Goal: Task Accomplishment & Management: Use online tool/utility

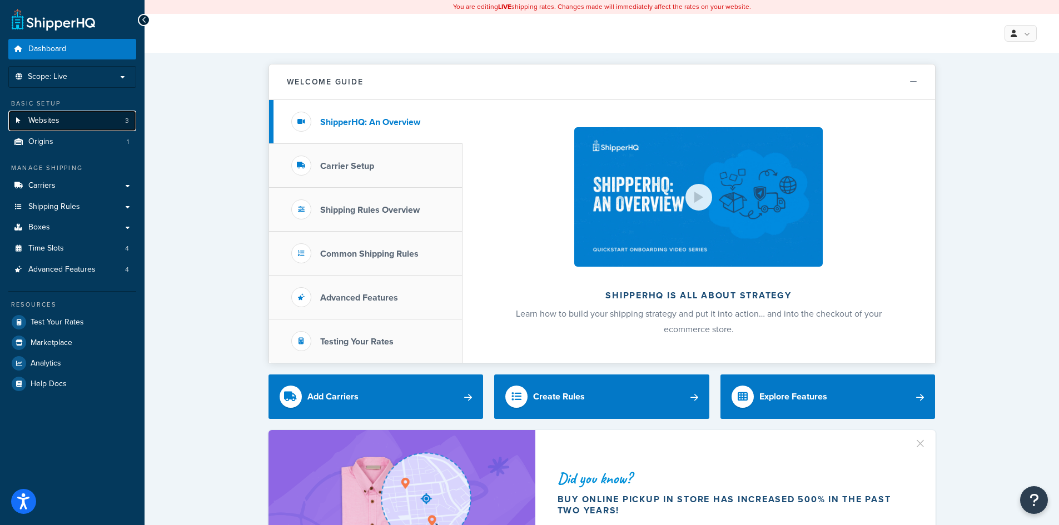
click at [67, 119] on link "Websites 3" at bounding box center [72, 121] width 128 height 21
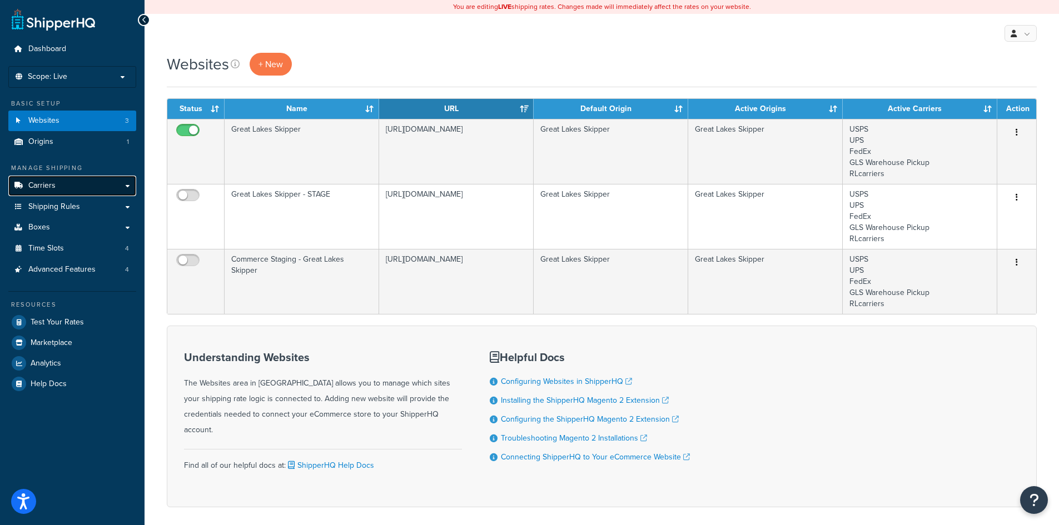
click at [47, 183] on span "Carriers" at bounding box center [41, 185] width 27 height 9
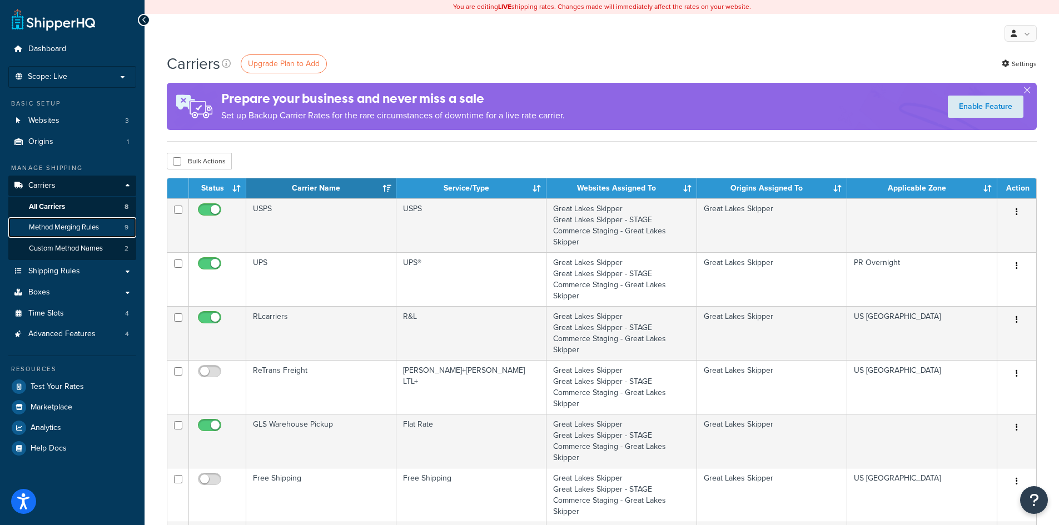
click at [64, 230] on span "Method Merging Rules" at bounding box center [64, 227] width 70 height 9
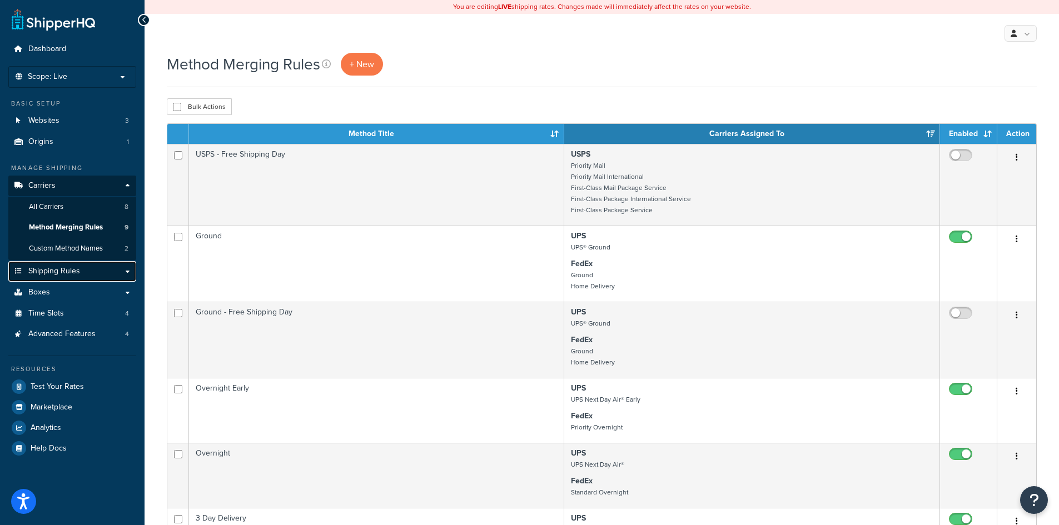
click at [73, 270] on span "Shipping Rules" at bounding box center [54, 271] width 52 height 9
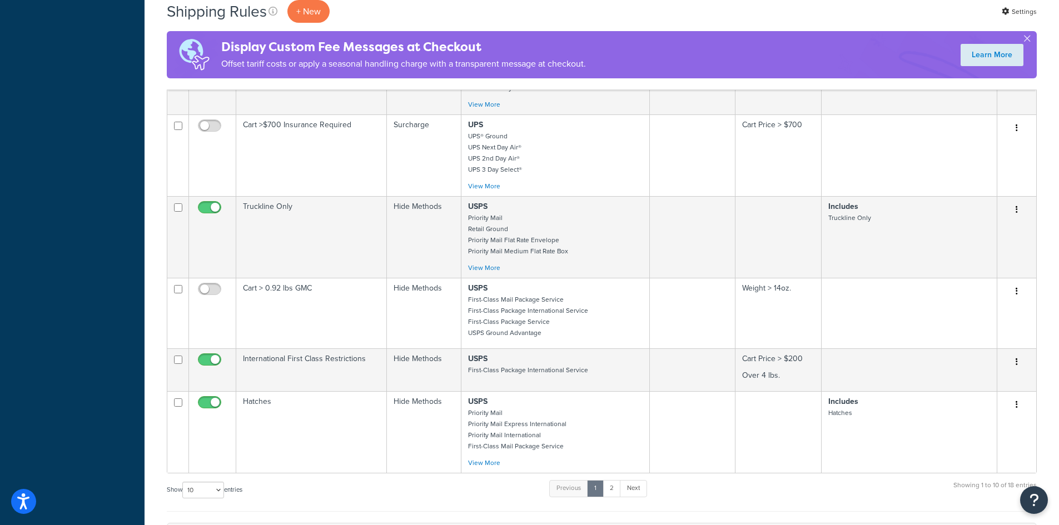
scroll to position [556, 0]
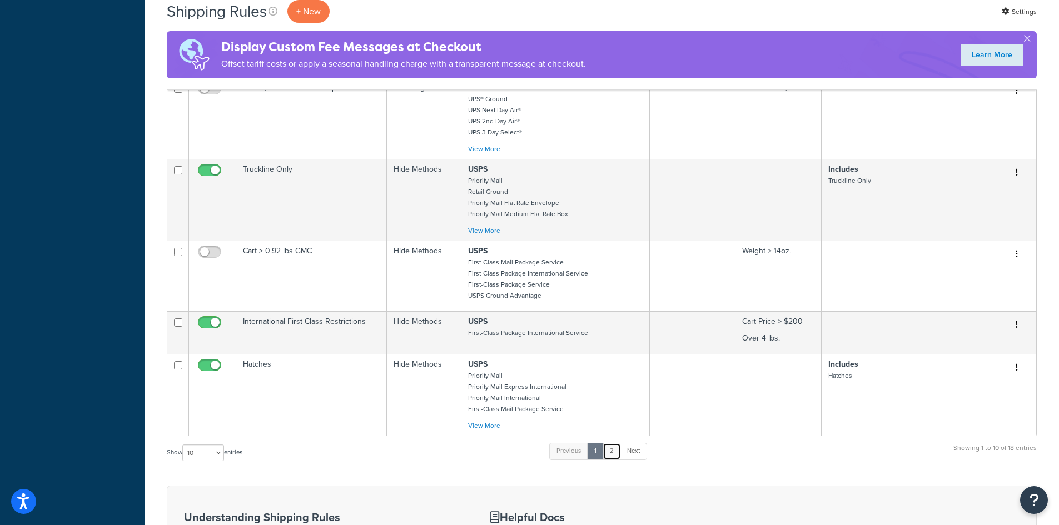
click at [609, 451] on link "2" at bounding box center [612, 451] width 18 height 17
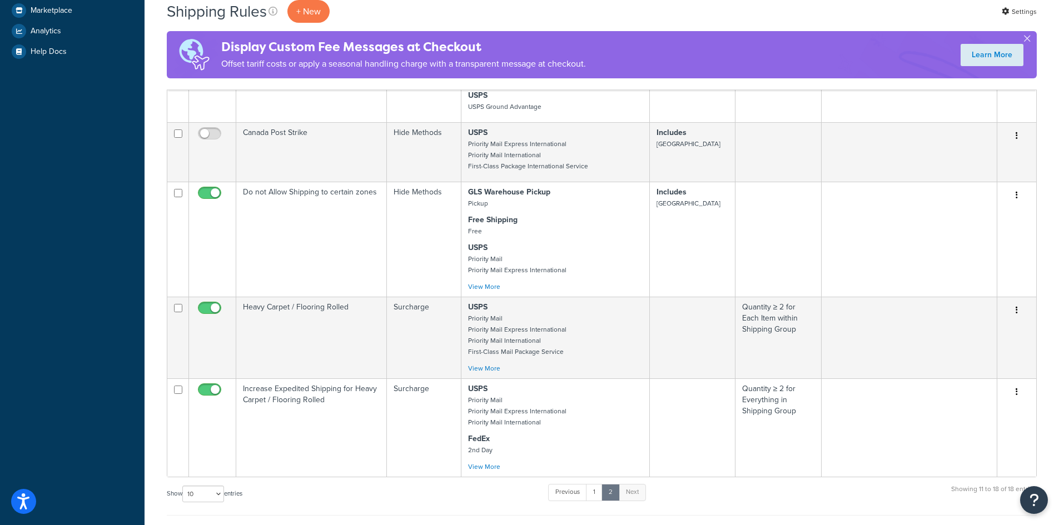
scroll to position [445, 0]
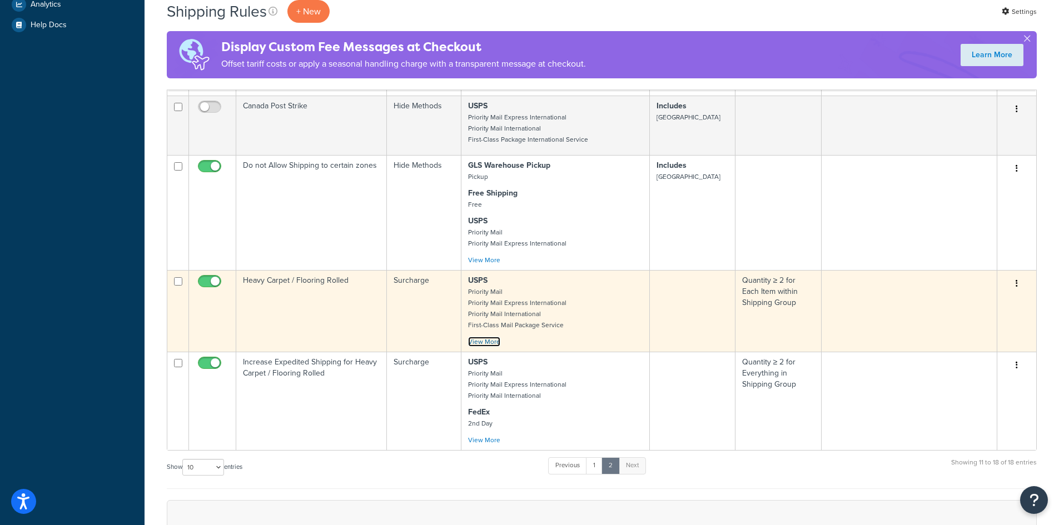
click at [488, 344] on link "View More" at bounding box center [484, 342] width 32 height 10
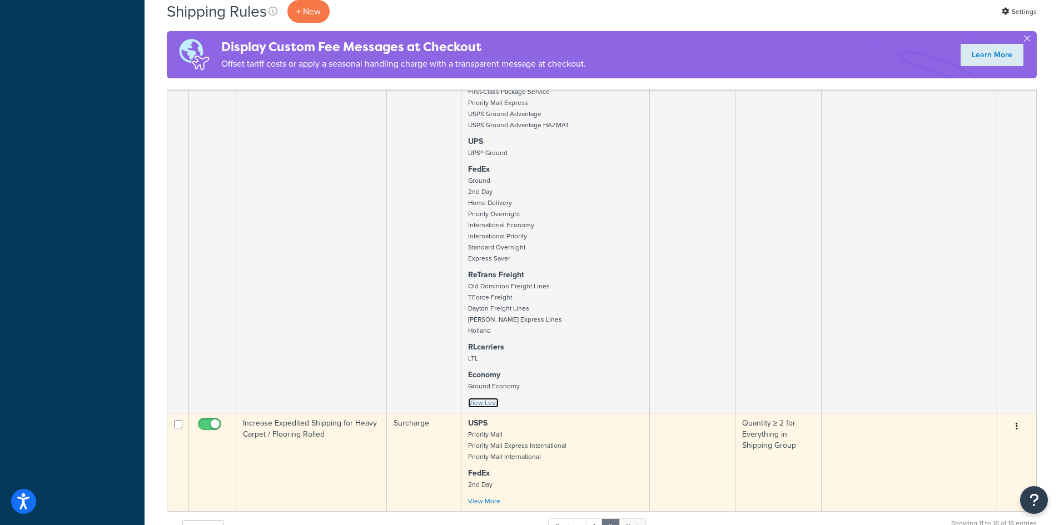
scroll to position [778, 0]
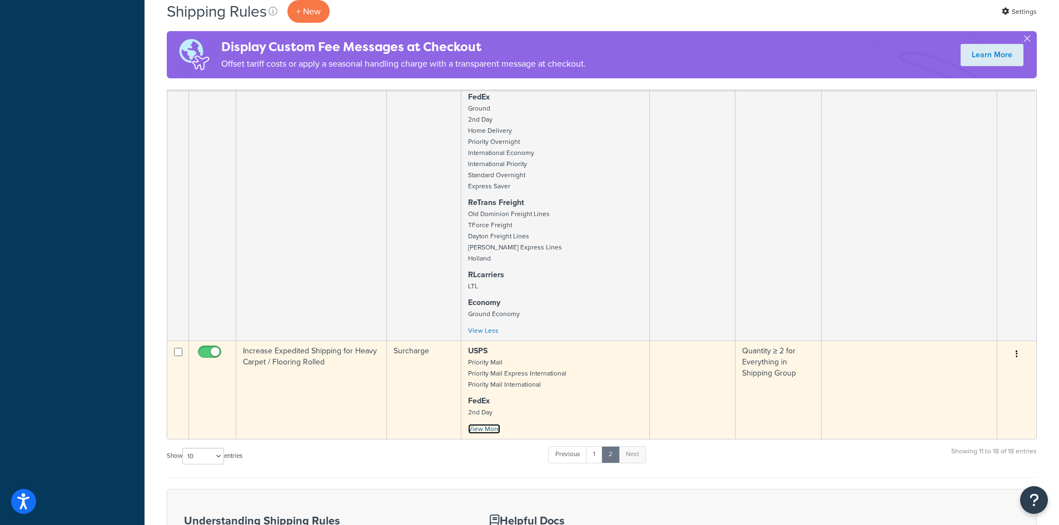
click at [494, 430] on link "View More" at bounding box center [484, 429] width 32 height 10
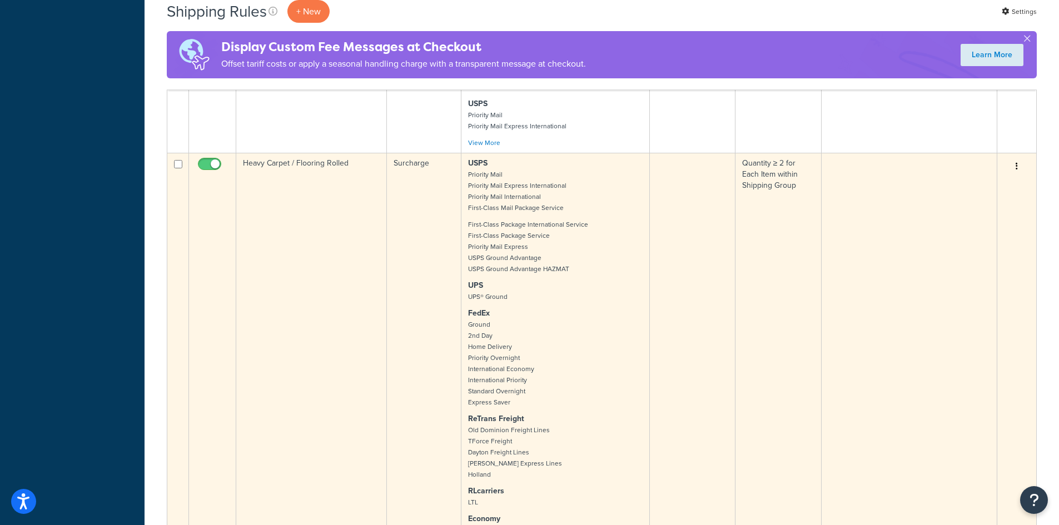
scroll to position [503, 0]
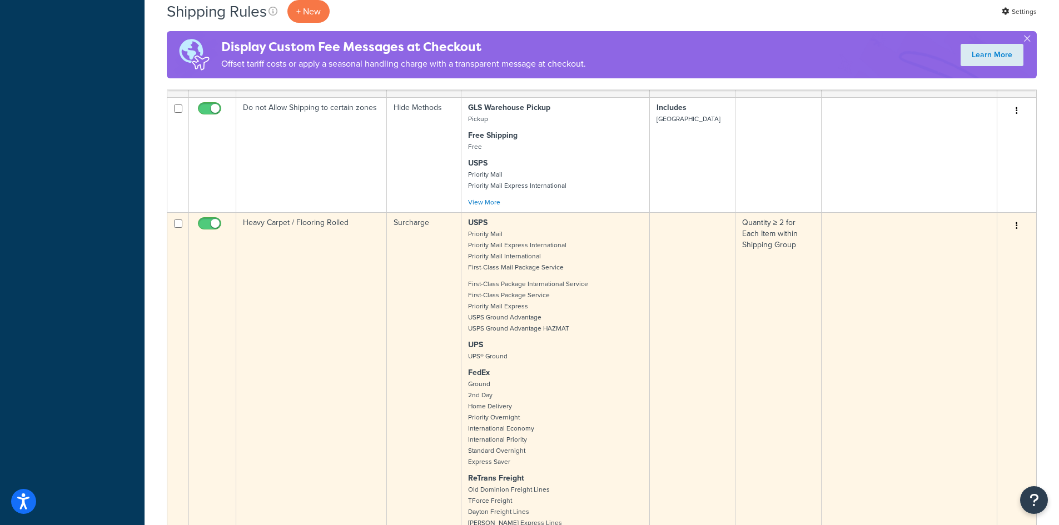
click at [306, 222] on td "Heavy Carpet / Flooring Rolled" at bounding box center [311, 414] width 151 height 404
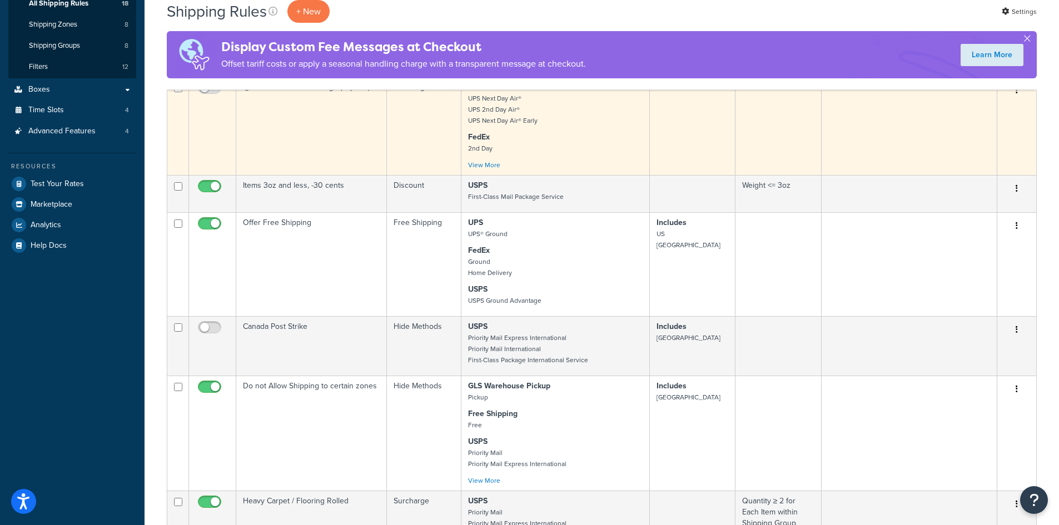
scroll to position [0, 0]
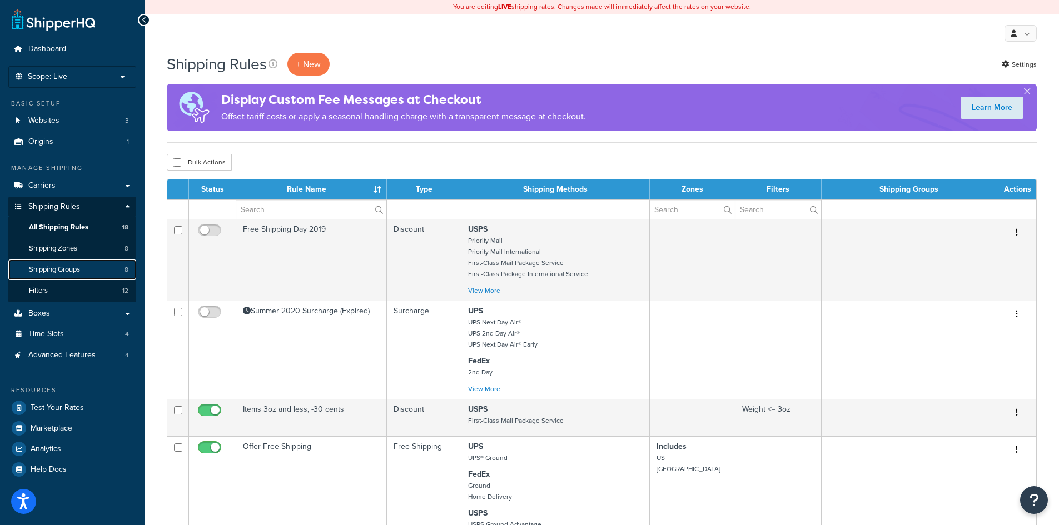
click at [78, 276] on link "Shipping Groups 8" at bounding box center [72, 270] width 128 height 21
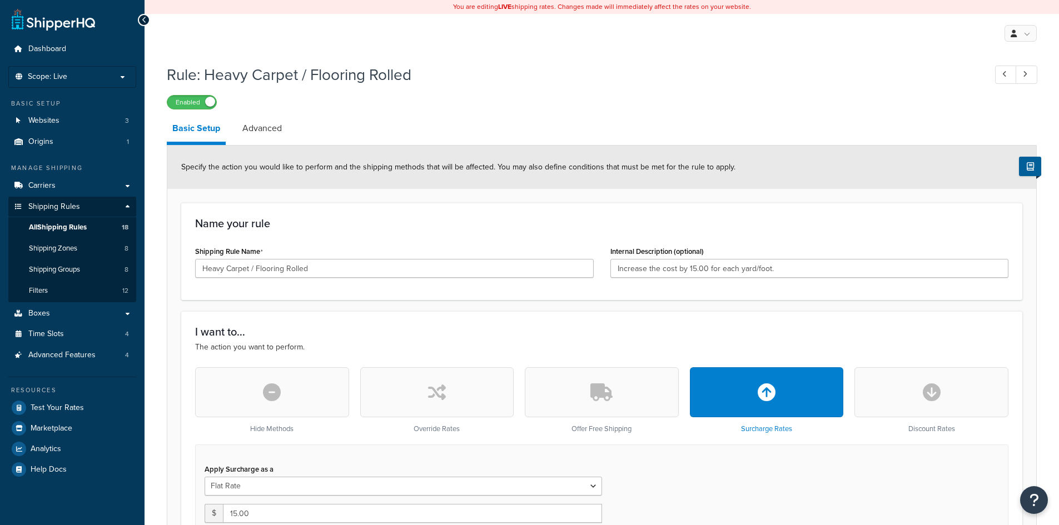
select select "ITEM"
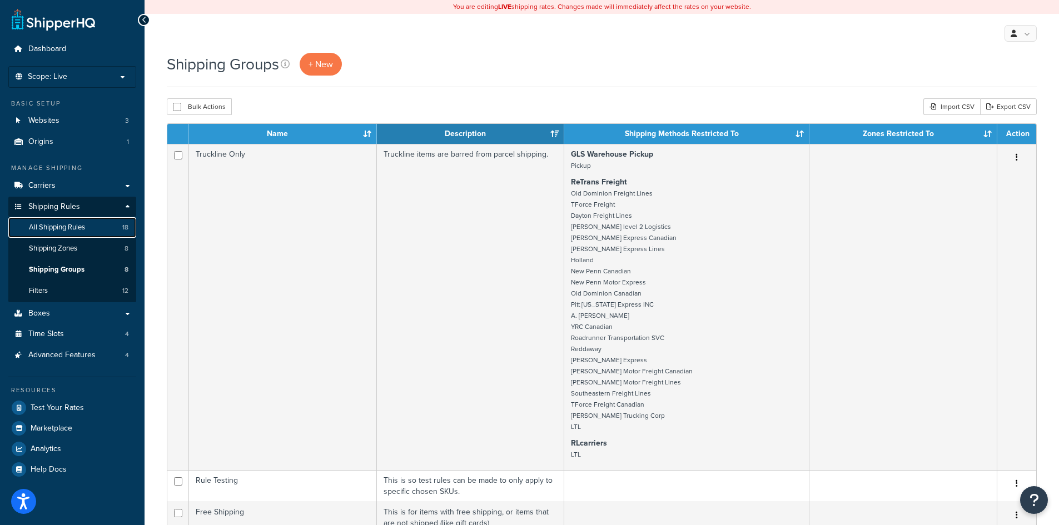
click at [68, 227] on span "All Shipping Rules" at bounding box center [57, 227] width 56 height 9
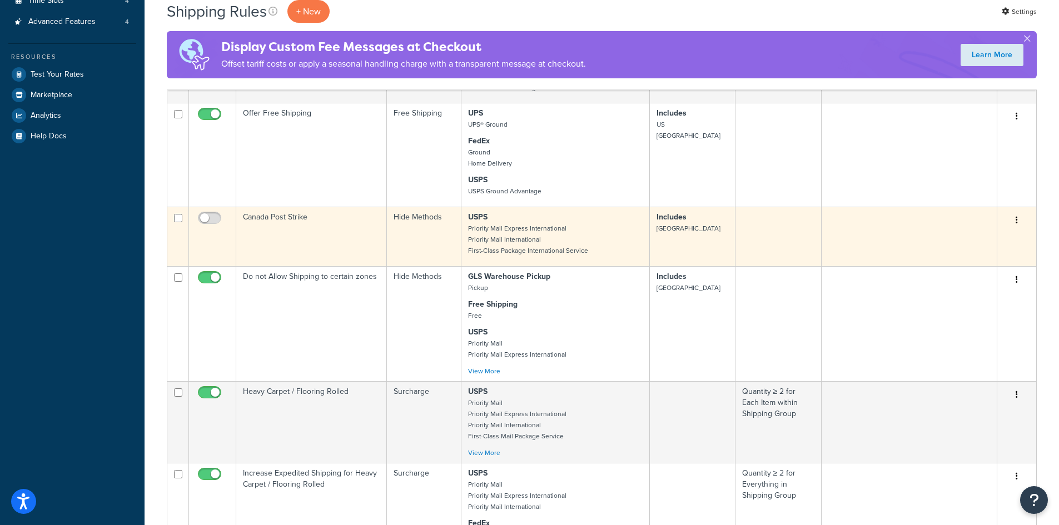
scroll to position [445, 0]
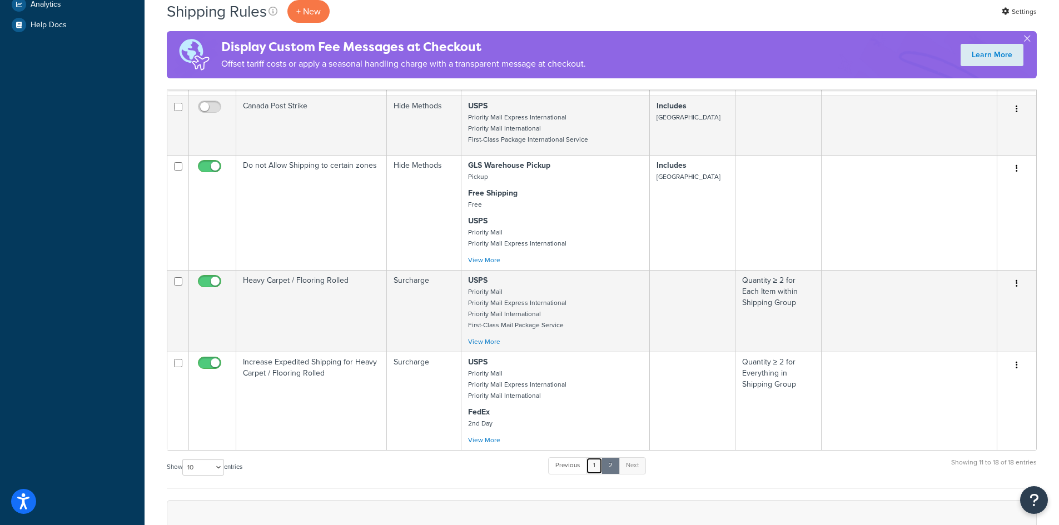
click at [596, 468] on link "1" at bounding box center [594, 466] width 17 height 17
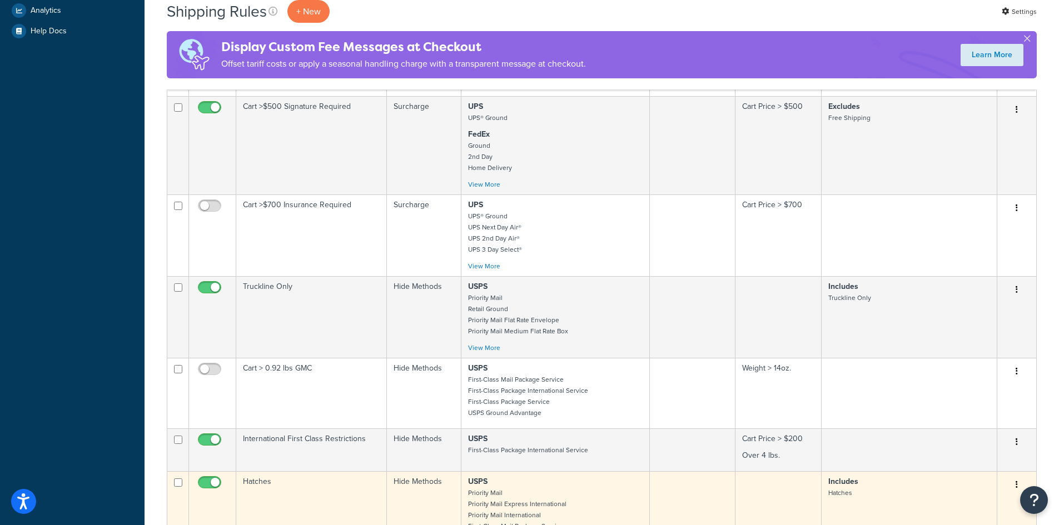
scroll to position [411, 0]
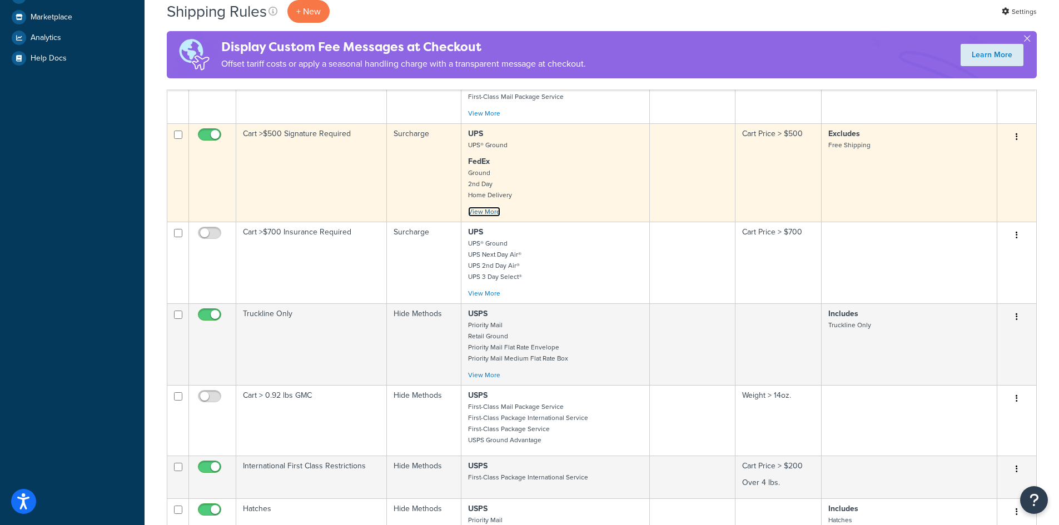
click at [490, 214] on link "View More" at bounding box center [484, 212] width 32 height 10
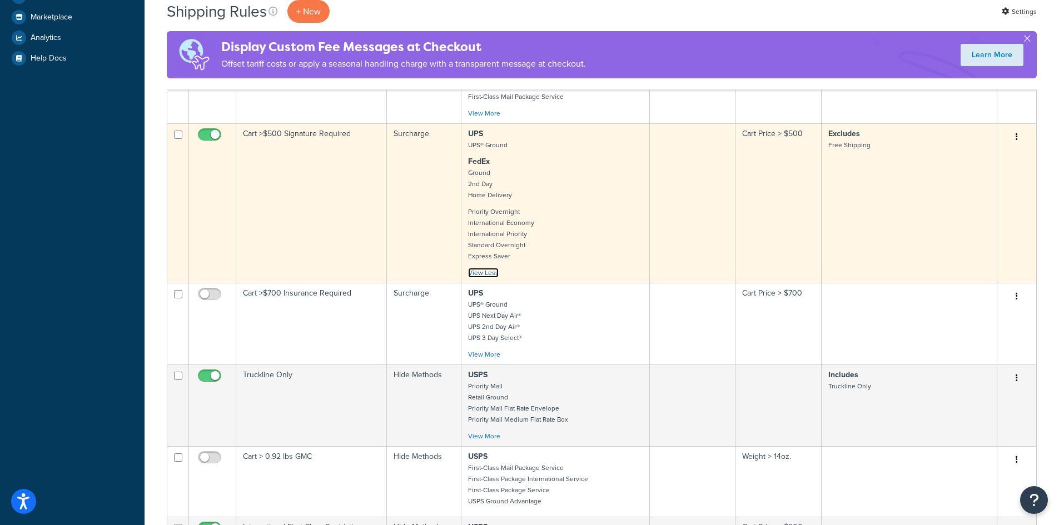
click at [490, 274] on link "View Less" at bounding box center [483, 273] width 31 height 10
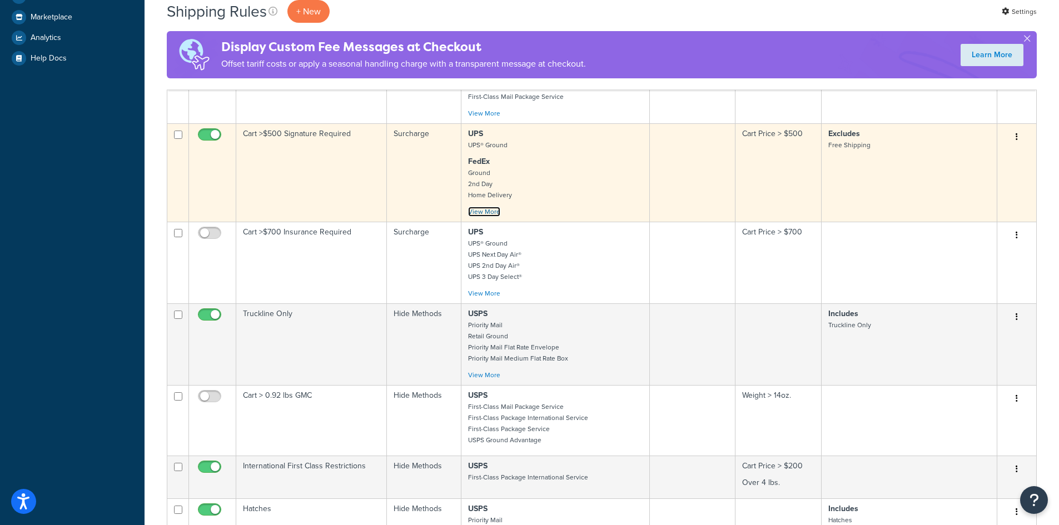
click at [490, 209] on link "View More" at bounding box center [484, 212] width 32 height 10
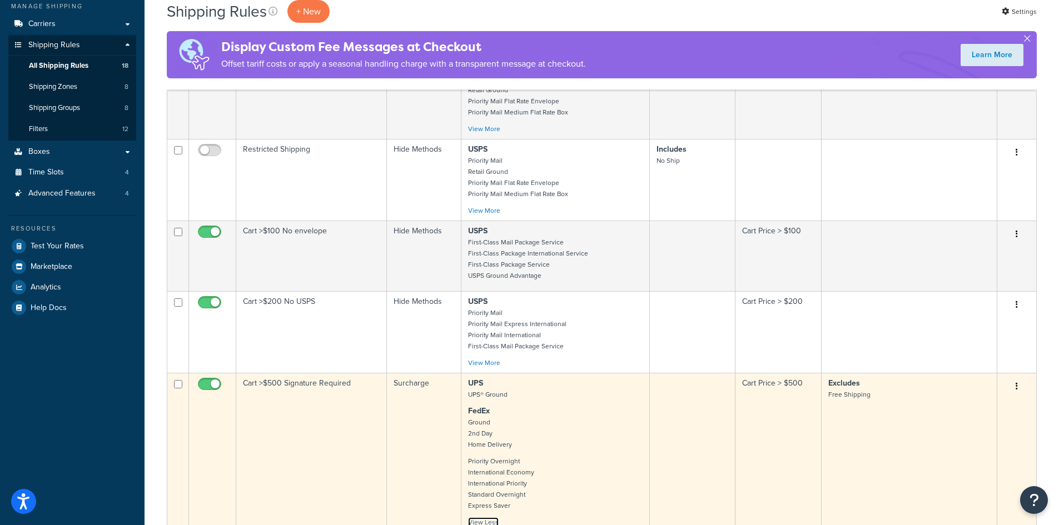
scroll to position [189, 0]
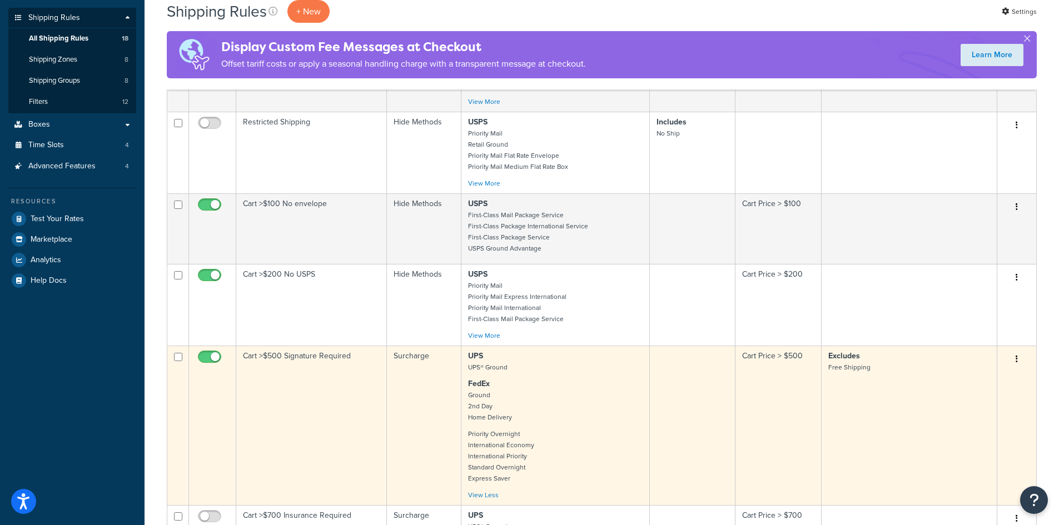
click at [826, 396] on td "Excludes Free Shipping" at bounding box center [910, 426] width 176 height 160
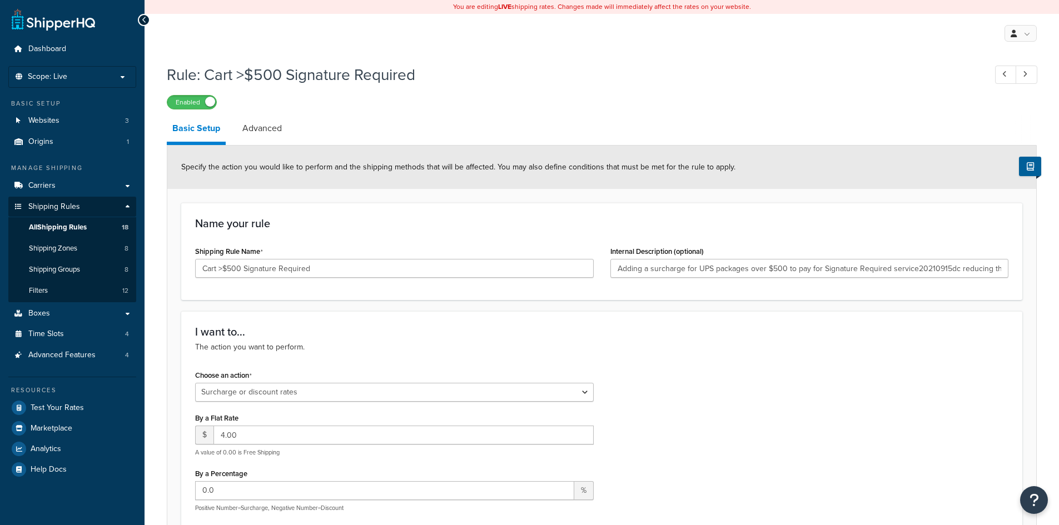
select select "SURCHARGE"
select select "ORDER"
select select "LOCATION"
type input "Adding a surcharge for UPS packages over $500 to pay for Signature Required ser…"
